Goal: Information Seeking & Learning: Learn about a topic

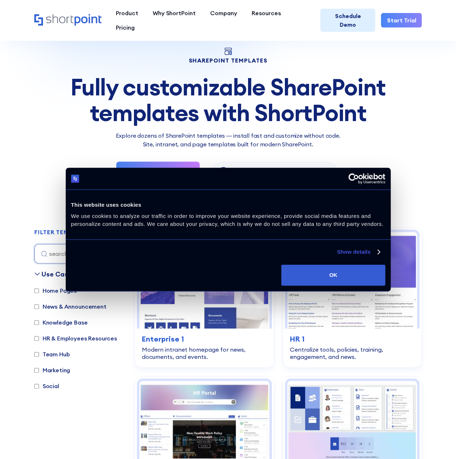
scroll to position [36, 0]
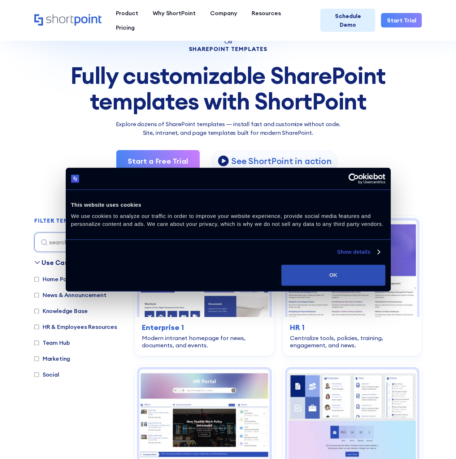
click at [361, 266] on button "OK" at bounding box center [333, 274] width 104 height 21
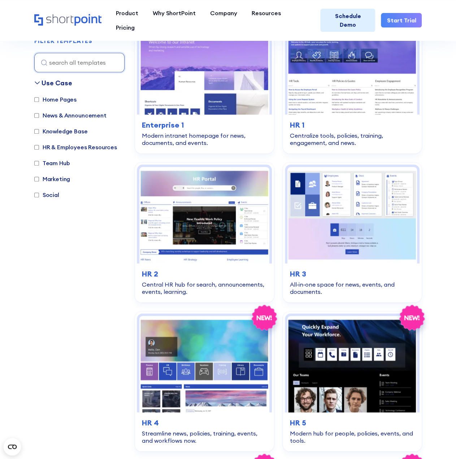
scroll to position [250, 0]
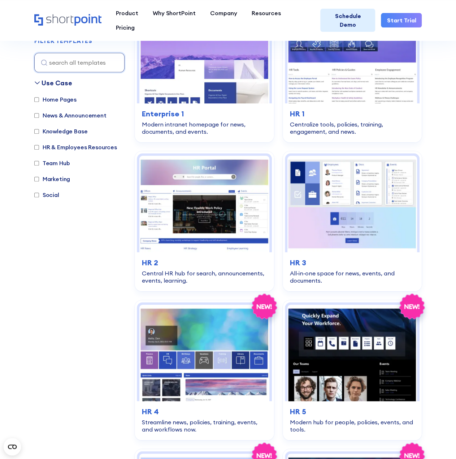
click at [48, 179] on label "Marketing" at bounding box center [52, 179] width 36 height 9
click at [39, 179] on input "Marketing" at bounding box center [36, 179] width 5 height 5
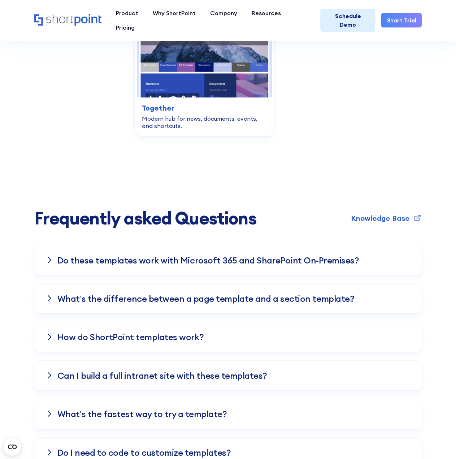
scroll to position [2131, 0]
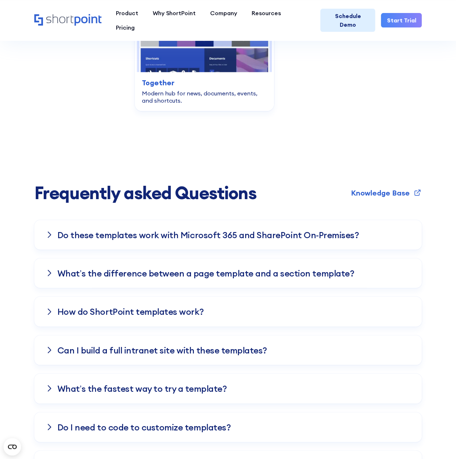
click at [141, 234] on div "Do these templates work with Microsoft 365 and SharePoint On-Premises?" at bounding box center [228, 235] width 388 height 30
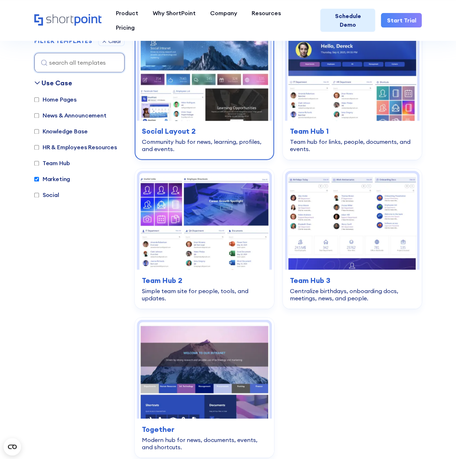
scroll to position [1661, 0]
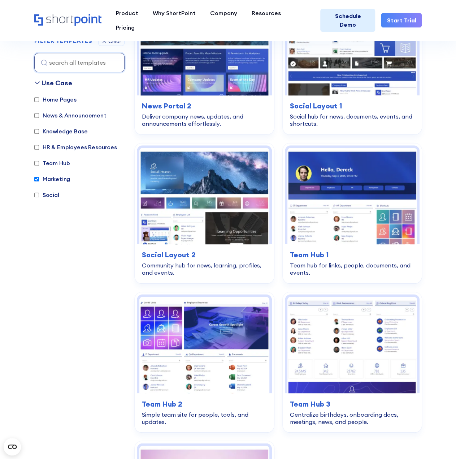
click at [38, 178] on input "Marketing" at bounding box center [36, 179] width 5 height 5
checkbox input "false"
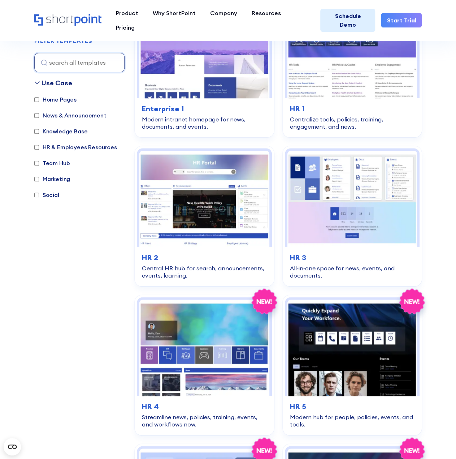
scroll to position [216, 0]
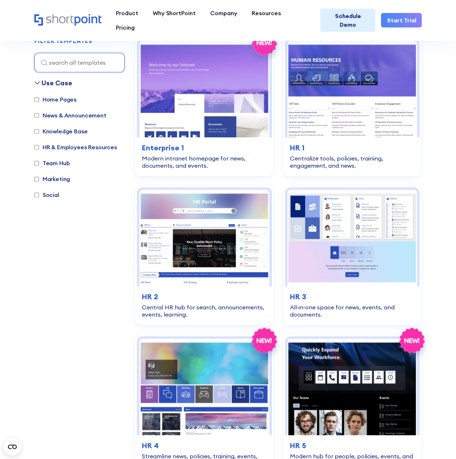
click at [50, 164] on label "Team Hub" at bounding box center [52, 163] width 36 height 9
click at [39, 164] on input "Team Hub" at bounding box center [36, 163] width 5 height 5
checkbox input "true"
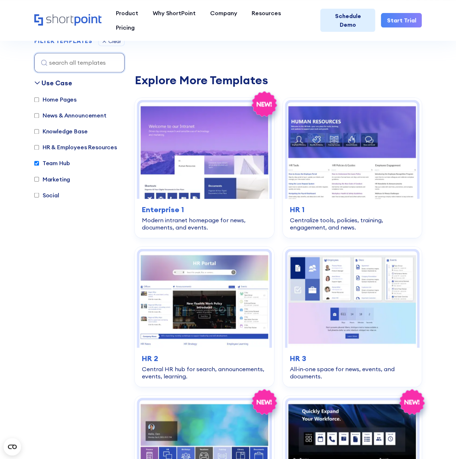
scroll to position [505, 0]
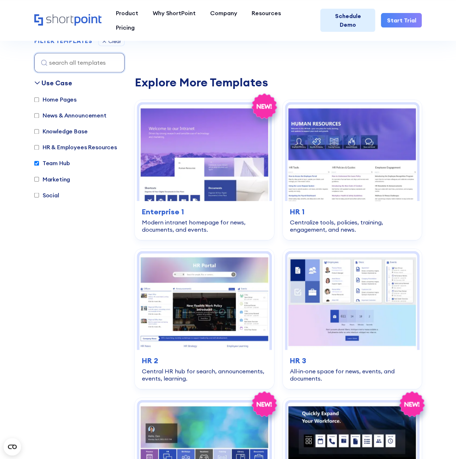
drag, startPoint x: 65, startPoint y: 99, endPoint x: 64, endPoint y: 110, distance: 10.5
click at [65, 99] on label "Home Pages" at bounding box center [55, 99] width 42 height 9
click at [39, 99] on input "Home Pages" at bounding box center [36, 99] width 5 height 5
checkbox input "true"
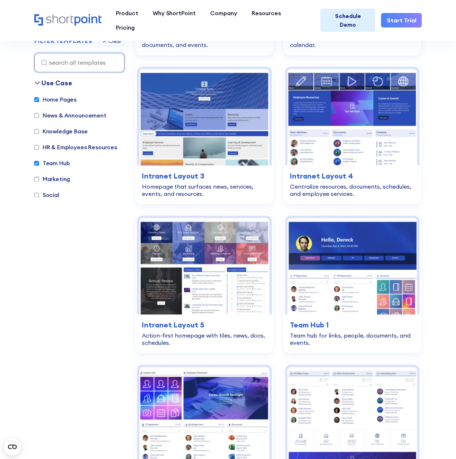
scroll to position [216, 0]
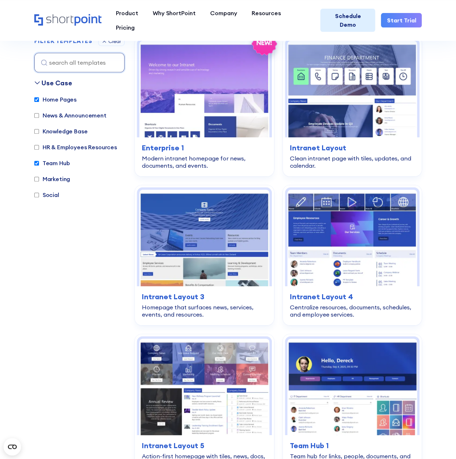
click at [50, 163] on label "Team Hub" at bounding box center [52, 163] width 36 height 9
click at [39, 163] on input "Team Hub" at bounding box center [36, 163] width 5 height 5
checkbox input "false"
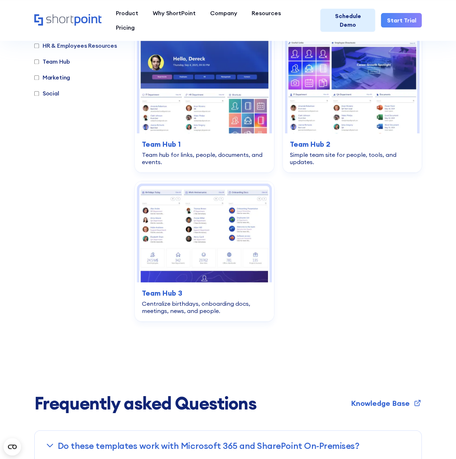
scroll to position [1914, 0]
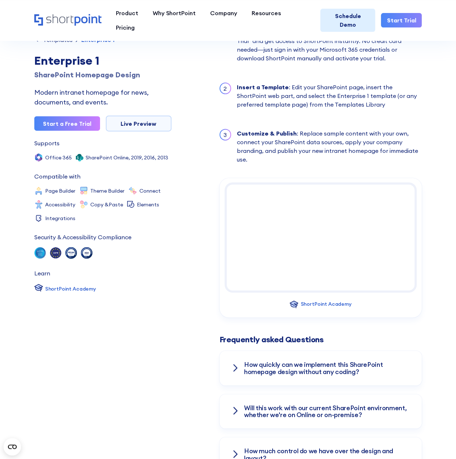
scroll to position [759, 0]
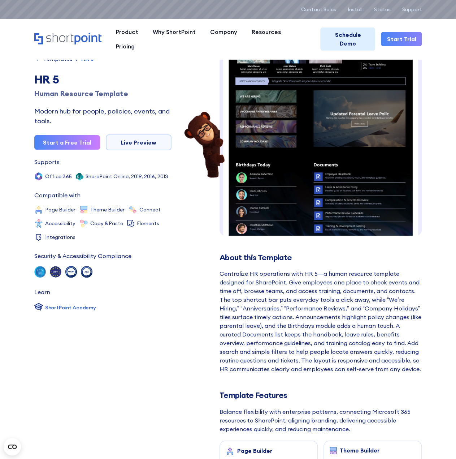
scroll to position [151, 0]
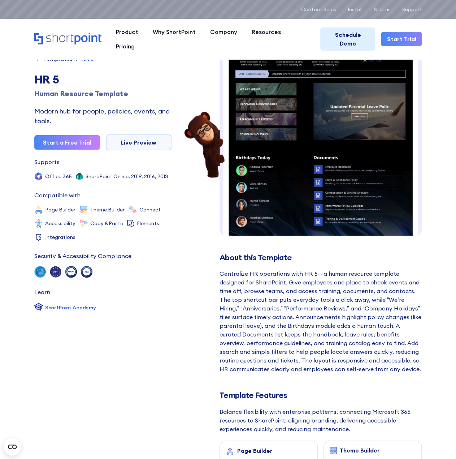
click at [143, 134] on div "Templates HR 5 HR 5 Human Resource Template Modern hub for people, policies, ev…" at bounding box center [102, 262] width 137 height 415
click at [141, 142] on link "Live Preview" at bounding box center [139, 142] width 66 height 16
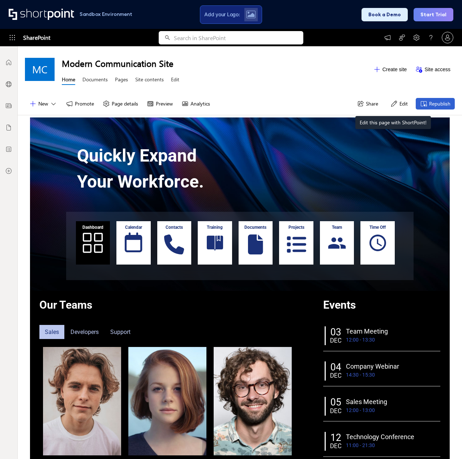
click at [392, 104] on button "Edit" at bounding box center [399, 104] width 26 height 12
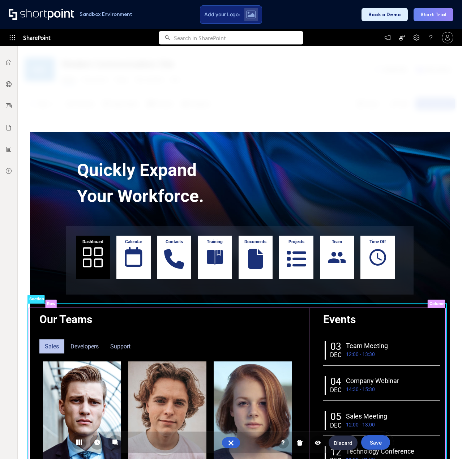
click at [334, 334] on rect at bounding box center [377, 405] width 136 height 194
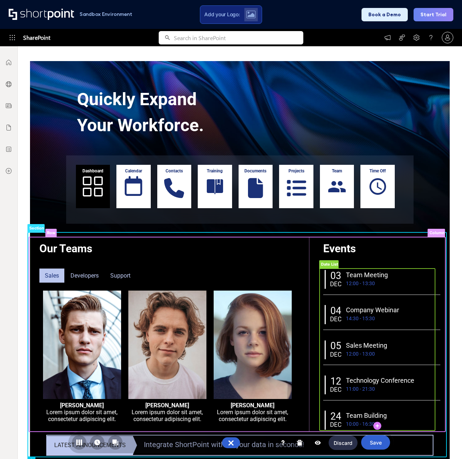
scroll to position [72, 0]
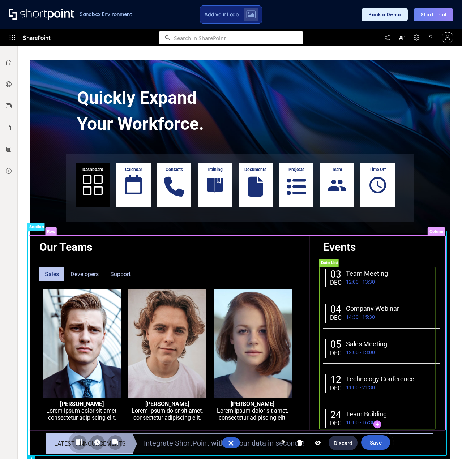
click at [344, 326] on rect at bounding box center [376, 348] width 115 height 162
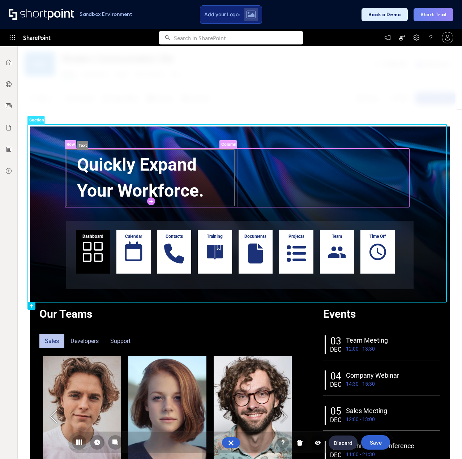
scroll to position [0, 0]
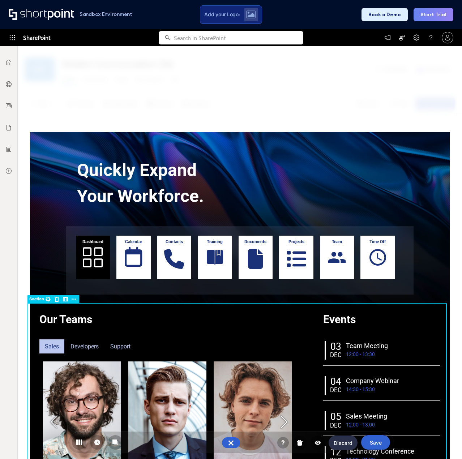
click at [48, 299] on rect at bounding box center [48, 299] width 9 height 9
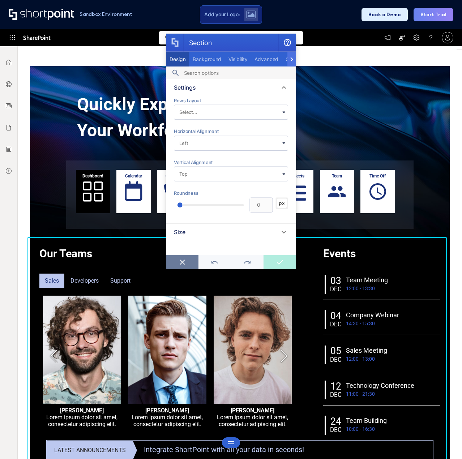
scroll to position [66, 0]
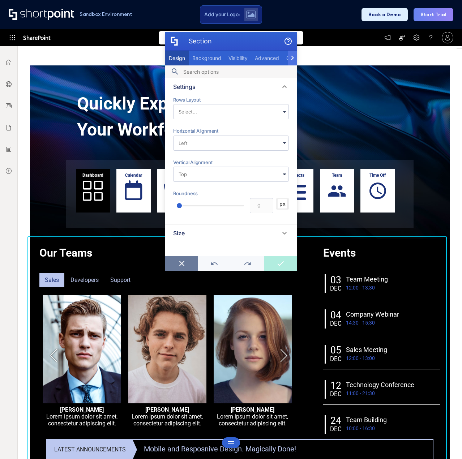
click at [294, 59] on div "Section" at bounding box center [292, 58] width 9 height 15
click at [341, 336] on icon "row row section row row section row section row section Section Row Column Text…" at bounding box center [237, 454] width 418 height 818
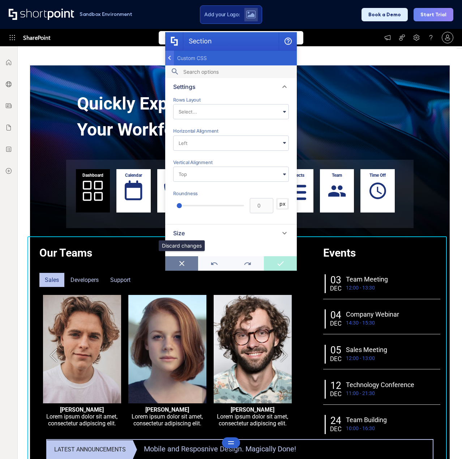
click at [181, 263] on icon "Section" at bounding box center [181, 263] width 5 height 5
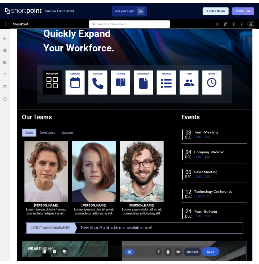
scroll to position [139, 0]
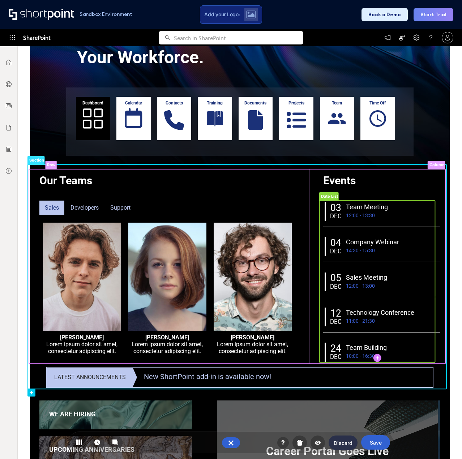
click at [336, 200] on rect at bounding box center [329, 196] width 20 height 9
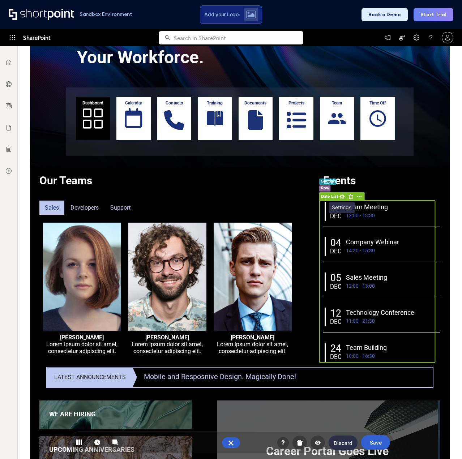
click at [340, 197] on rect at bounding box center [341, 196] width 9 height 9
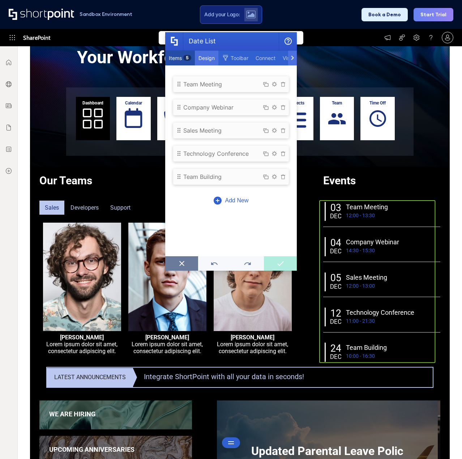
click at [208, 59] on span "Design" at bounding box center [206, 58] width 16 height 6
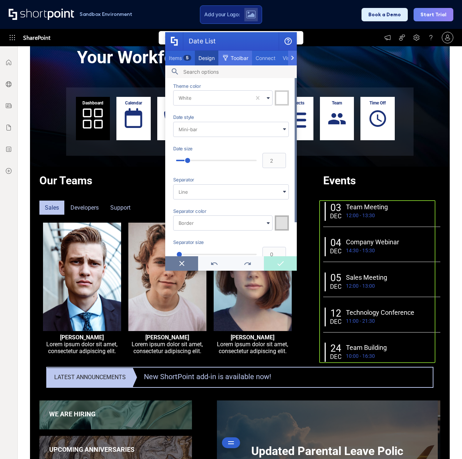
click at [237, 58] on span "Toolbar" at bounding box center [240, 58] width 18 height 6
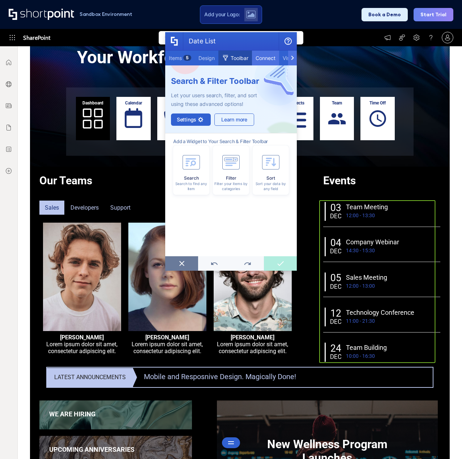
click at [269, 57] on span "Connect" at bounding box center [265, 58] width 20 height 6
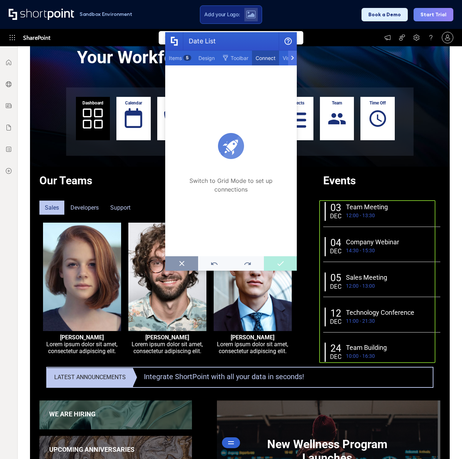
click at [181, 263] on icon "Date List" at bounding box center [181, 263] width 5 height 5
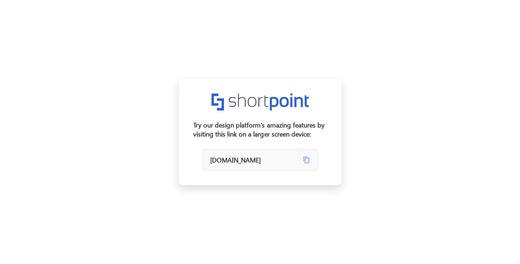
scroll to position [135, 0]
